Goal: Transaction & Acquisition: Purchase product/service

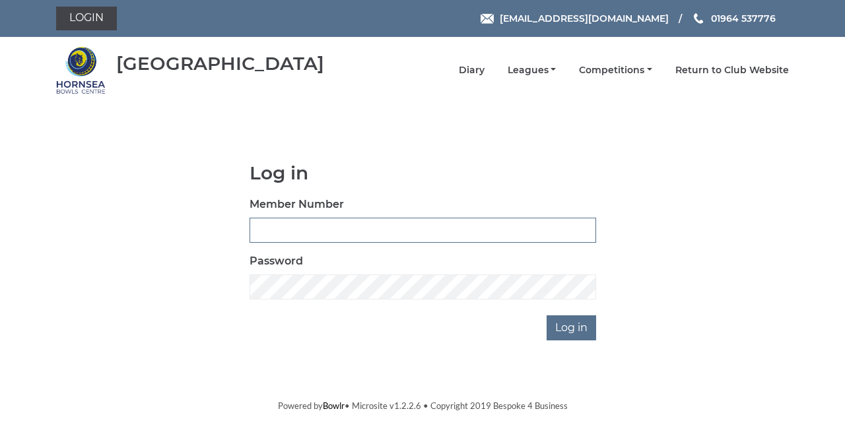
click at [267, 227] on input "Member Number" at bounding box center [422, 230] width 347 height 25
type input "0865"
click at [546, 315] on input "Log in" at bounding box center [571, 327] width 50 height 25
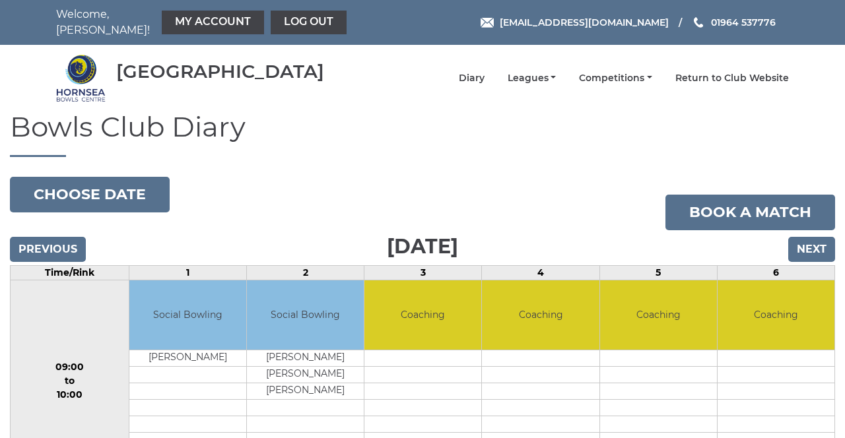
click at [199, 16] on link "My Account" at bounding box center [213, 23] width 102 height 24
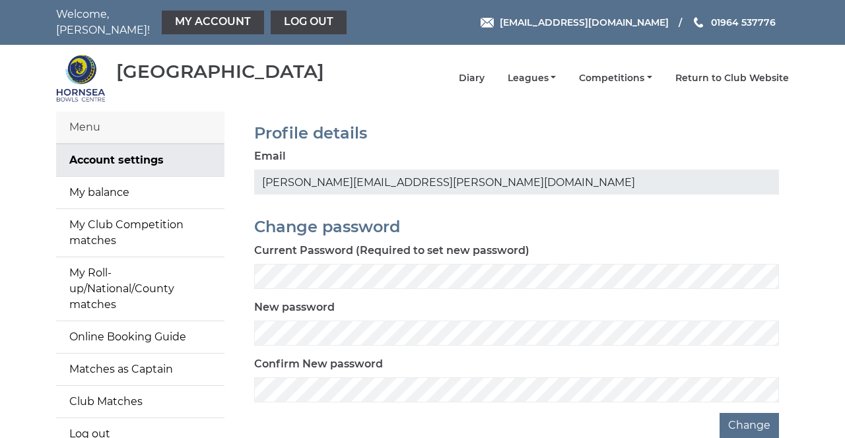
click at [78, 187] on link "My balance" at bounding box center [140, 193] width 168 height 32
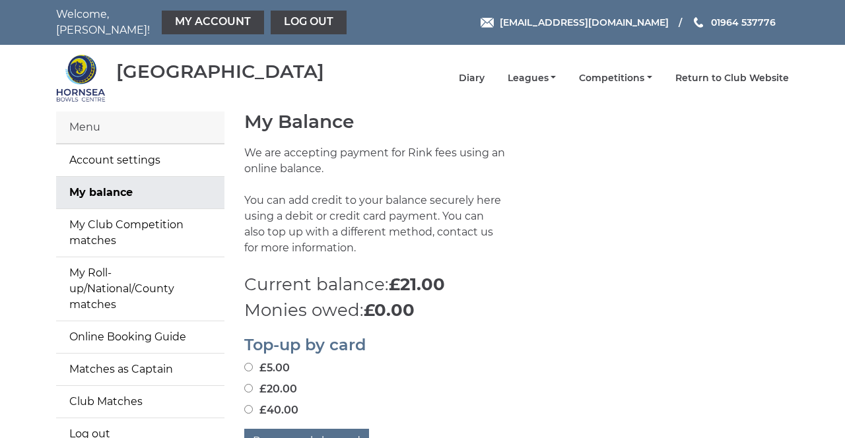
click at [236, 387] on div "Top-up by card £5.00 £20.00 £40.00 Pay securely by card" at bounding box center [516, 388] width 564 height 131
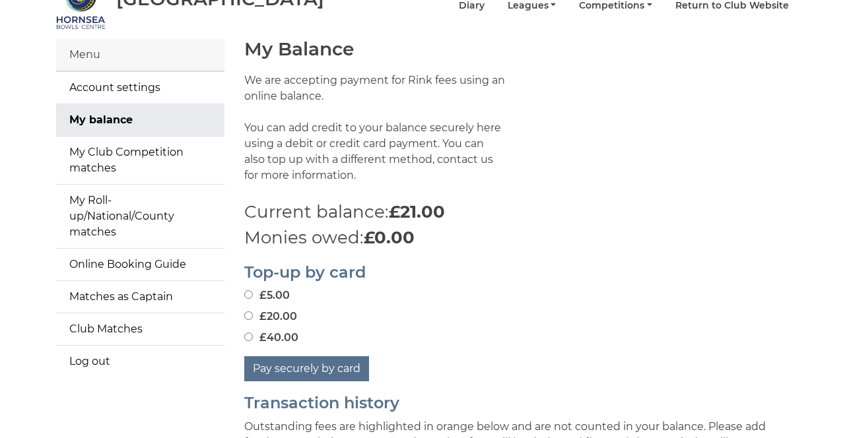
scroll to position [74, 0]
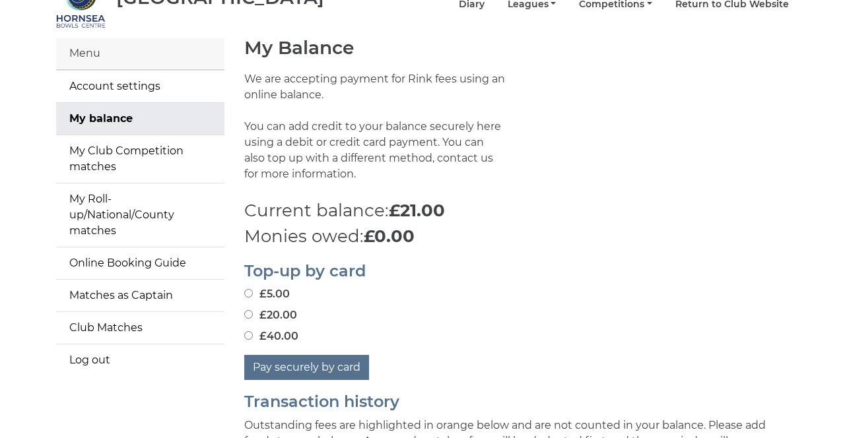
click at [247, 310] on input "£20.00" at bounding box center [248, 314] width 9 height 9
radio input "true"
click at [303, 367] on button "Pay securely by card" at bounding box center [306, 367] width 125 height 25
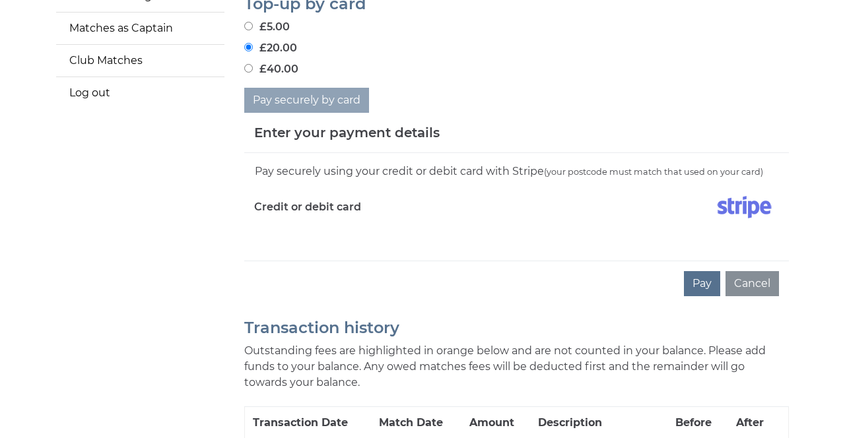
scroll to position [342, 0]
click at [268, 228] on iframe at bounding box center [516, 233] width 525 height 11
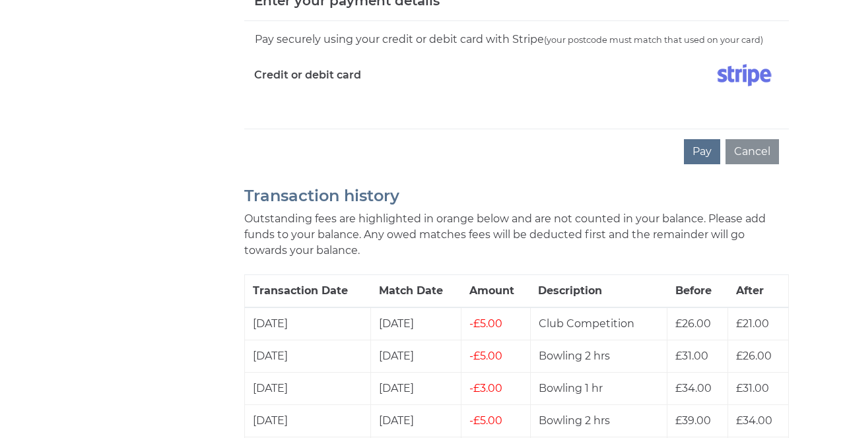
scroll to position [474, 0]
click at [282, 102] on iframe at bounding box center [516, 101] width 525 height 11
click at [704, 146] on button "Pay" at bounding box center [702, 151] width 36 height 25
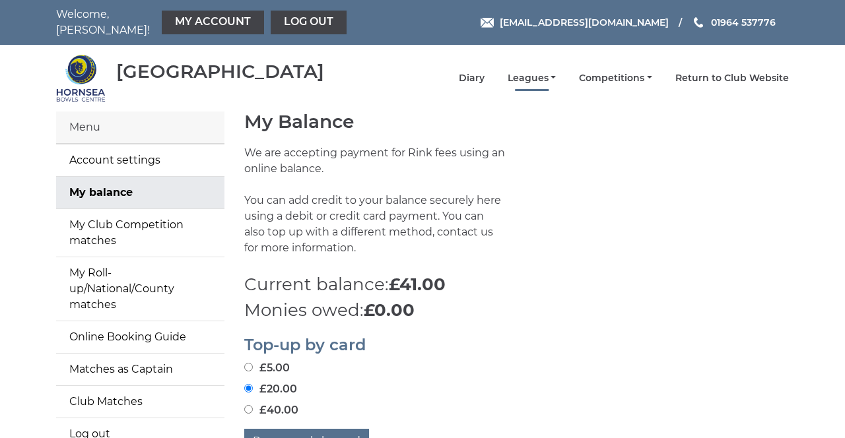
click at [531, 76] on link "Leagues" at bounding box center [532, 78] width 49 height 13
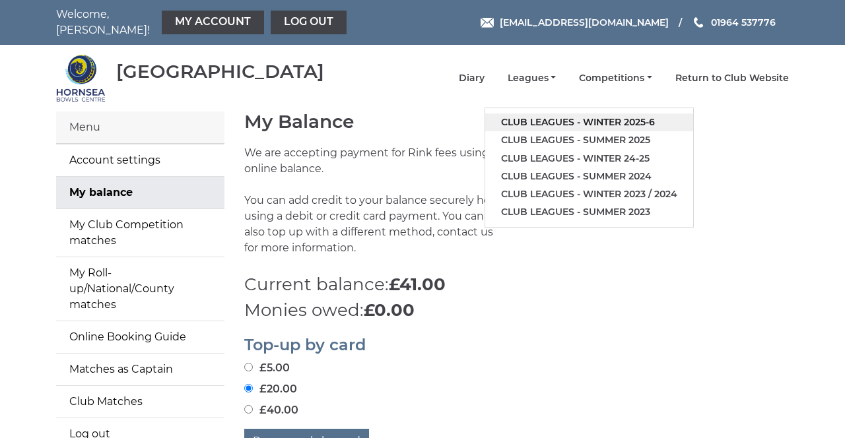
click at [529, 116] on link "Club leagues - Winter 2025-6" at bounding box center [589, 123] width 208 height 18
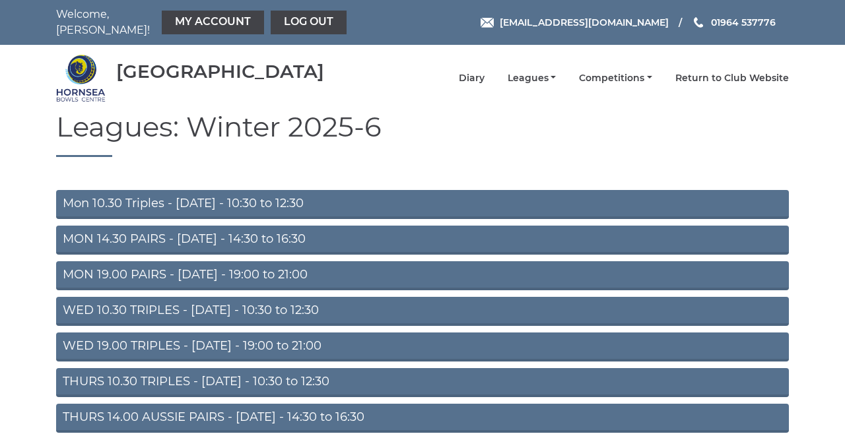
click at [79, 377] on link "THURS 10.30 TRIPLES - [DATE] - 10:30 to 12:30" at bounding box center [422, 382] width 733 height 29
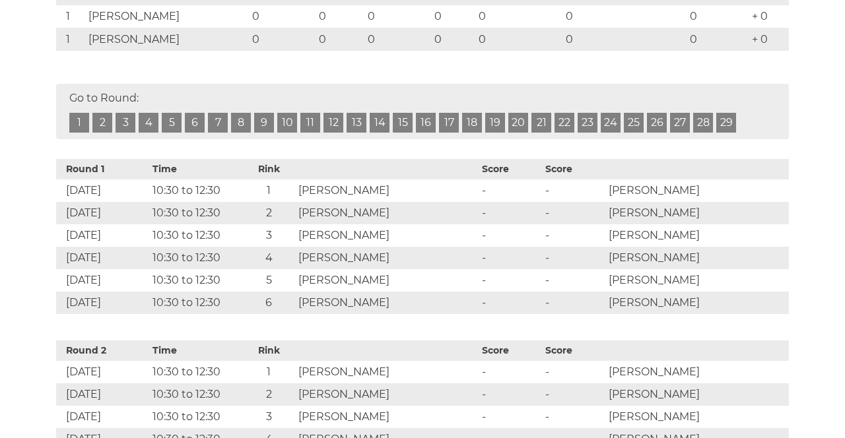
scroll to position [562, 0]
